Goal: Information Seeking & Learning: Learn about a topic

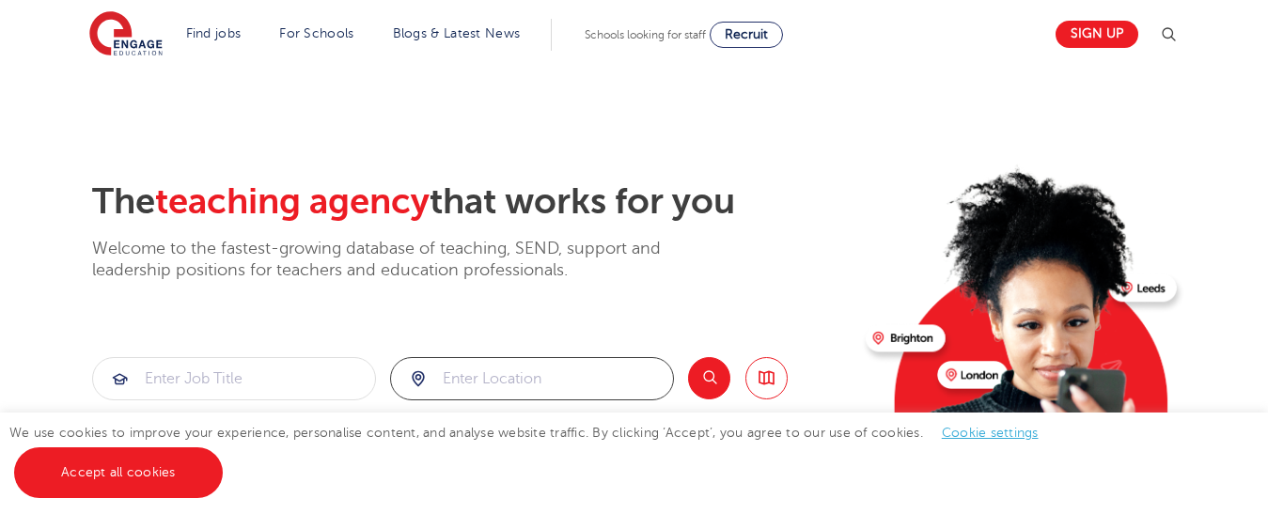
click at [481, 386] on input "search" at bounding box center [532, 378] width 282 height 41
type input "norwich"
click button "Submit" at bounding box center [0, 0] width 0 height 0
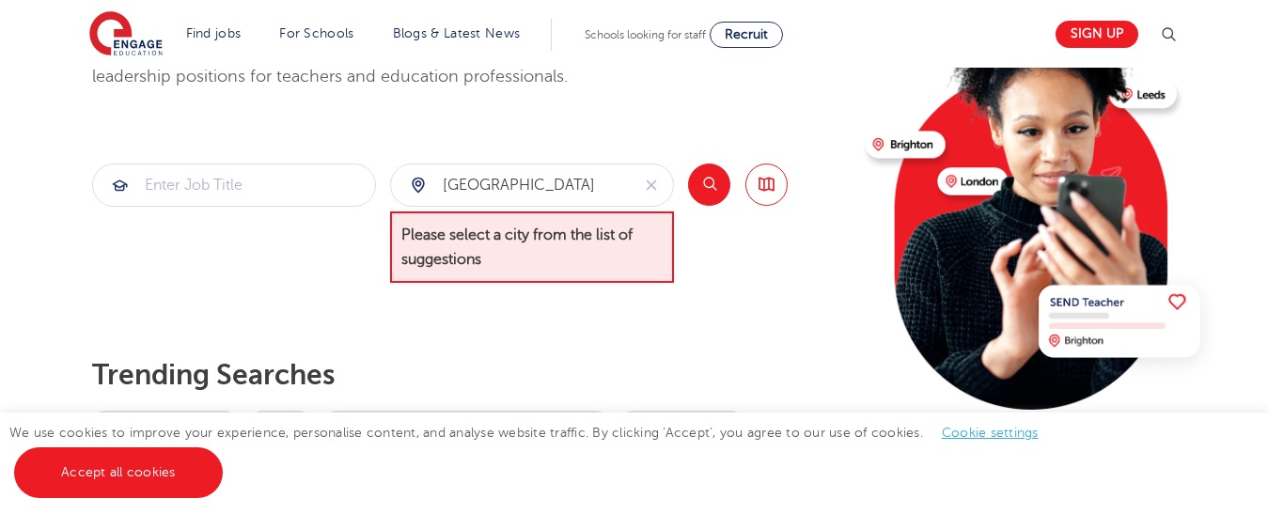
scroll to position [183, 0]
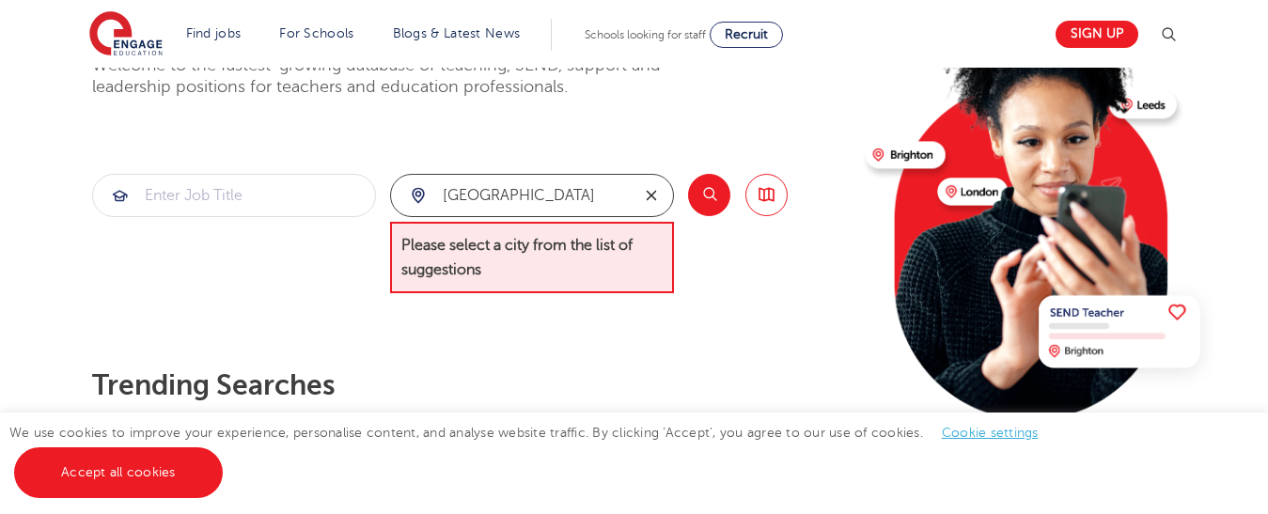
click at [659, 192] on icon "reset" at bounding box center [651, 195] width 19 height 17
click at [620, 200] on input "search" at bounding box center [532, 195] width 282 height 41
click at [514, 261] on span "Please select a city from the list of suggestions" at bounding box center [532, 258] width 284 height 72
click at [688, 296] on div "The teaching agency that works for you Welcome to the fastest-growing database …" at bounding box center [471, 242] width 758 height 490
click at [766, 205] on link "Browse all Jobs" at bounding box center [766, 195] width 42 height 42
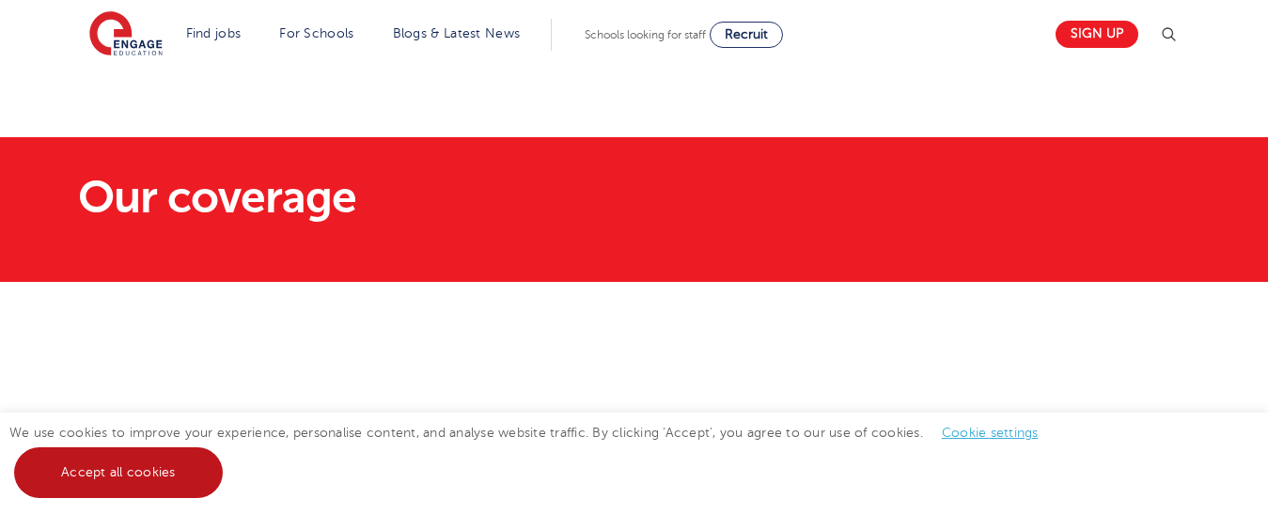
click at [133, 482] on link "Accept all cookies" at bounding box center [118, 472] width 209 height 51
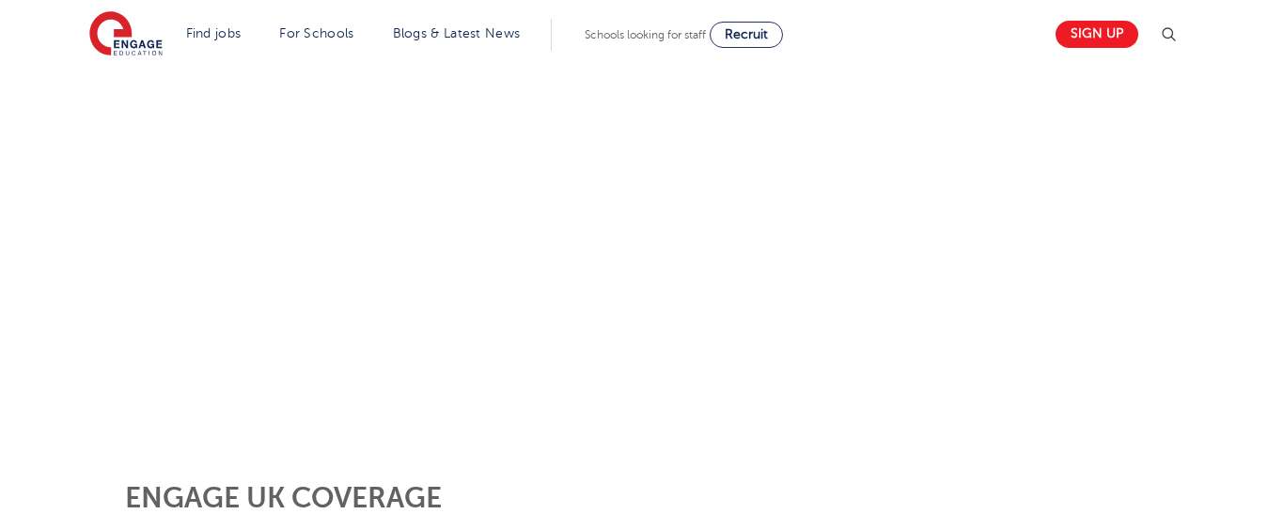
scroll to position [398, 0]
